Goal: Connect with others: Connect with others

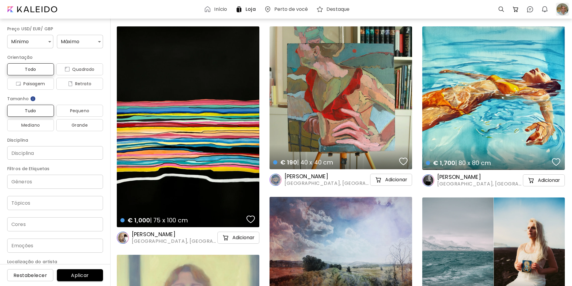
click at [560, 10] on div at bounding box center [562, 9] width 13 height 13
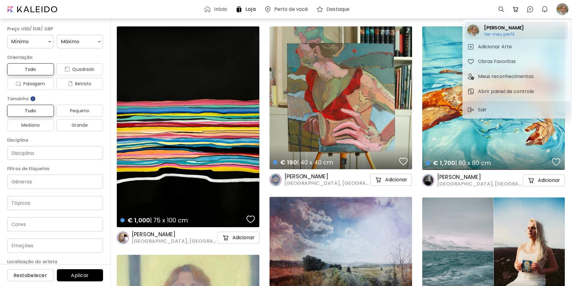
click at [490, 34] on h6 "Ver meu perfil" at bounding box center [504, 33] width 40 height 5
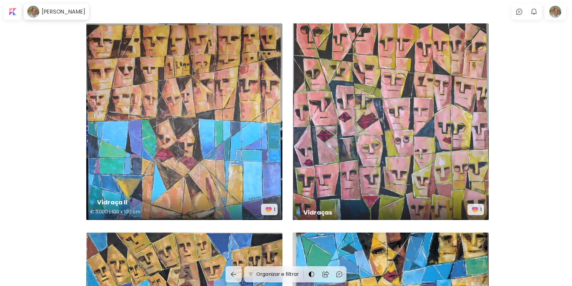
click at [269, 210] on img "button" at bounding box center [269, 209] width 8 height 8
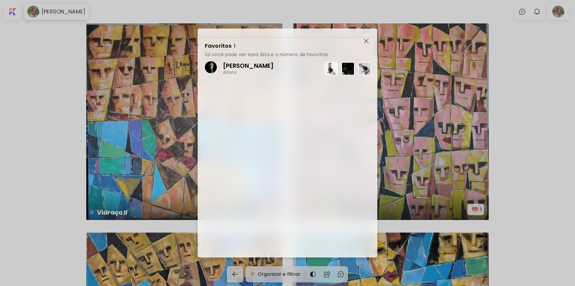
click at [327, 70] on img at bounding box center [331, 68] width 13 height 13
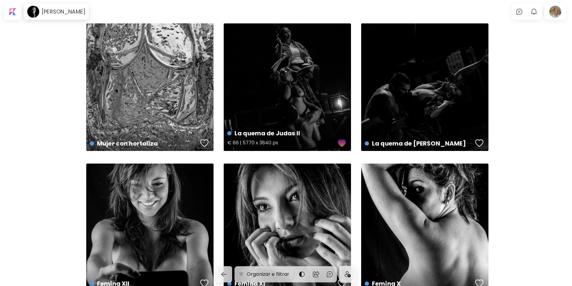
click at [342, 143] on div "button" at bounding box center [342, 142] width 8 height 9
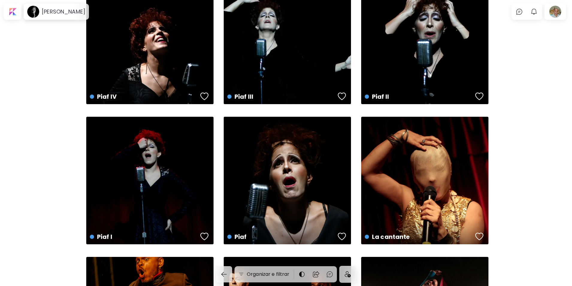
scroll to position [3330, 0]
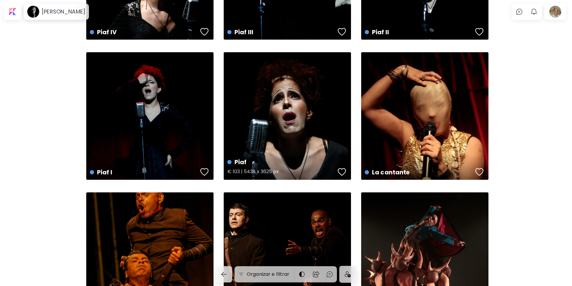
drag, startPoint x: 343, startPoint y: 171, endPoint x: 342, endPoint y: 177, distance: 6.7
click at [343, 171] on div "button" at bounding box center [342, 171] width 8 height 9
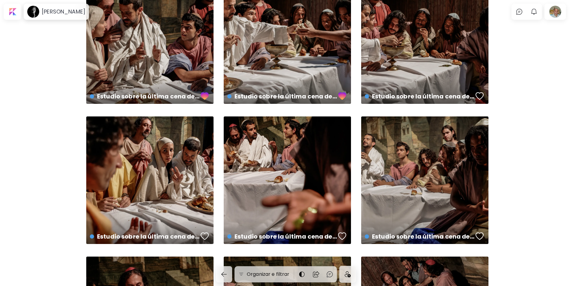
scroll to position [0, 0]
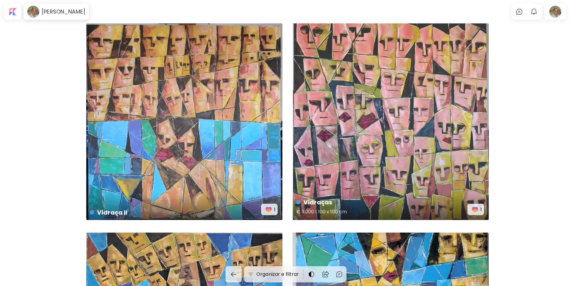
click at [478, 211] on img "button" at bounding box center [475, 209] width 8 height 8
click at [272, 208] on img "button" at bounding box center [269, 209] width 8 height 8
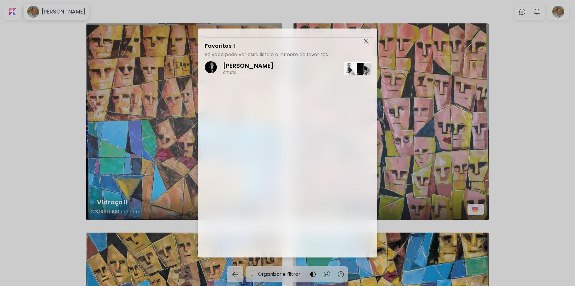
click at [272, 208] on div "[PERSON_NAME] Artista" at bounding box center [291, 158] width 173 height 200
click at [366, 39] on img "button" at bounding box center [366, 41] width 5 height 5
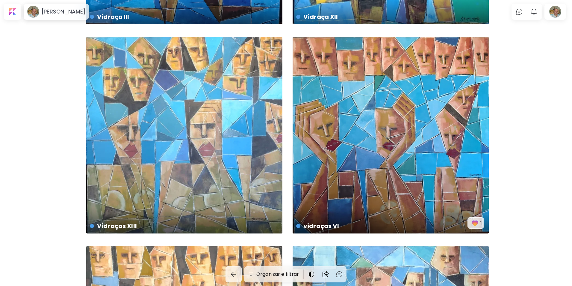
scroll to position [395, 0]
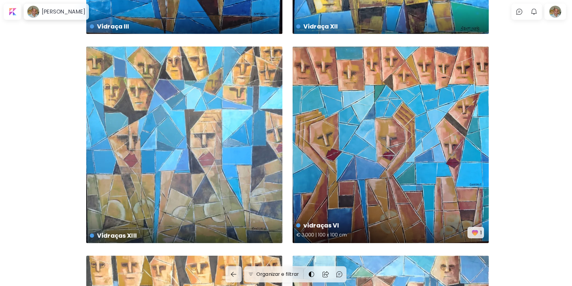
click at [479, 233] on img "button" at bounding box center [475, 232] width 8 height 8
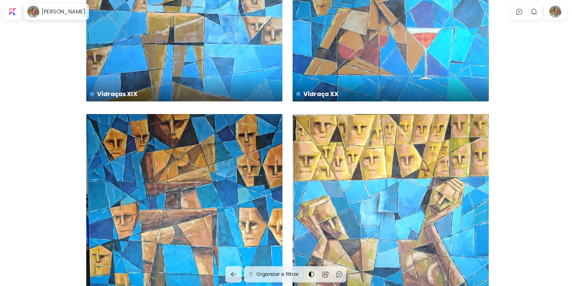
scroll to position [991, 0]
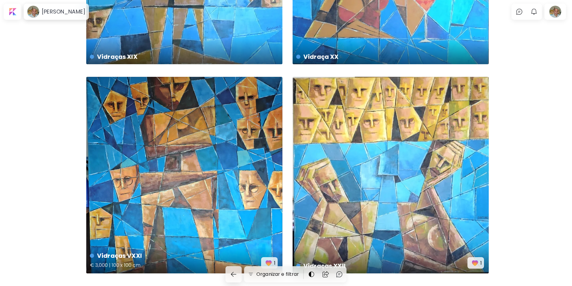
click at [270, 260] on img "button" at bounding box center [269, 262] width 8 height 8
click at [480, 261] on span "1" at bounding box center [476, 262] width 12 height 8
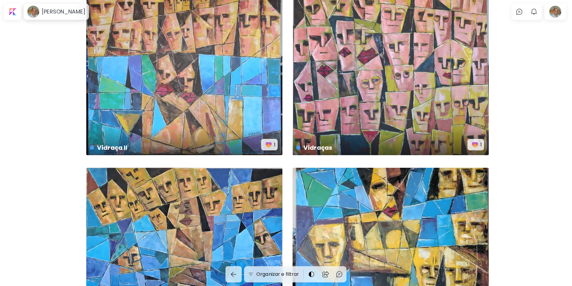
scroll to position [0, 0]
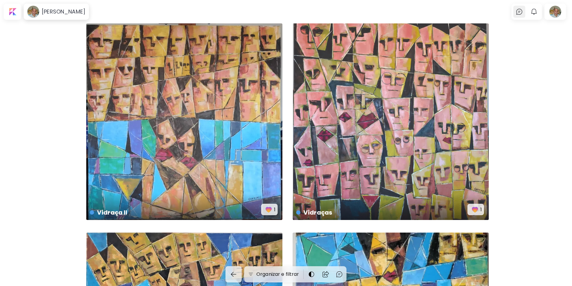
click at [523, 11] on img at bounding box center [519, 11] width 7 height 7
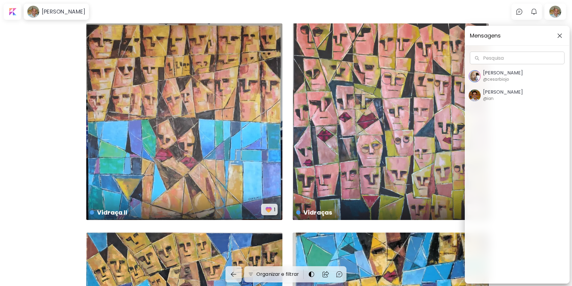
click at [562, 34] on img "button" at bounding box center [560, 35] width 5 height 5
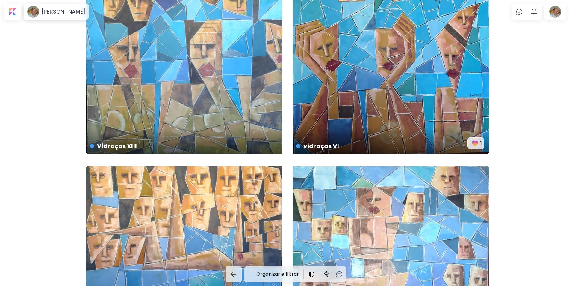
scroll to position [487, 0]
